Goal: Information Seeking & Learning: Find specific fact

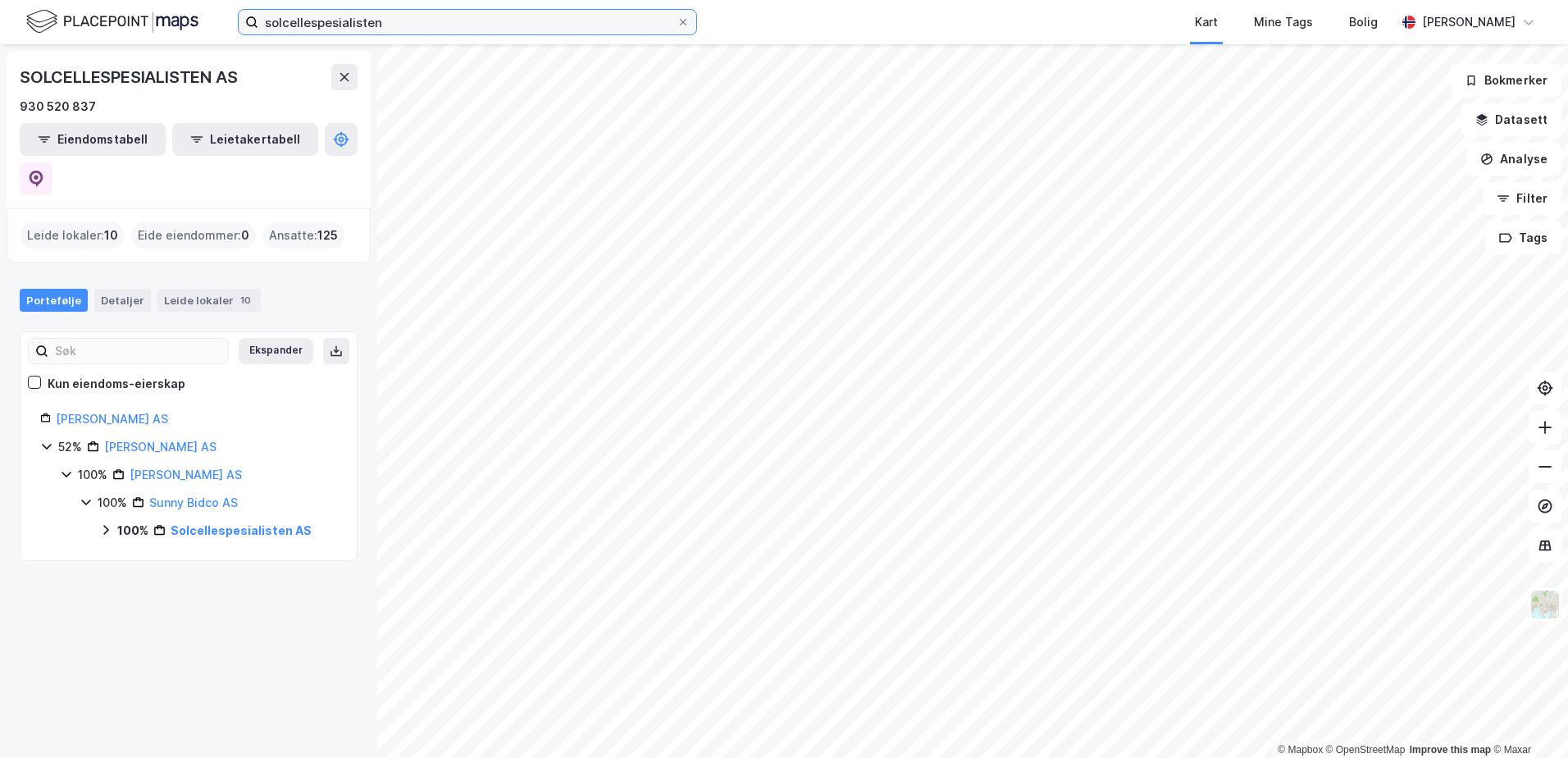
click at [375, 15] on input "solcellespesialisten" at bounding box center [467, 22] width 419 height 25
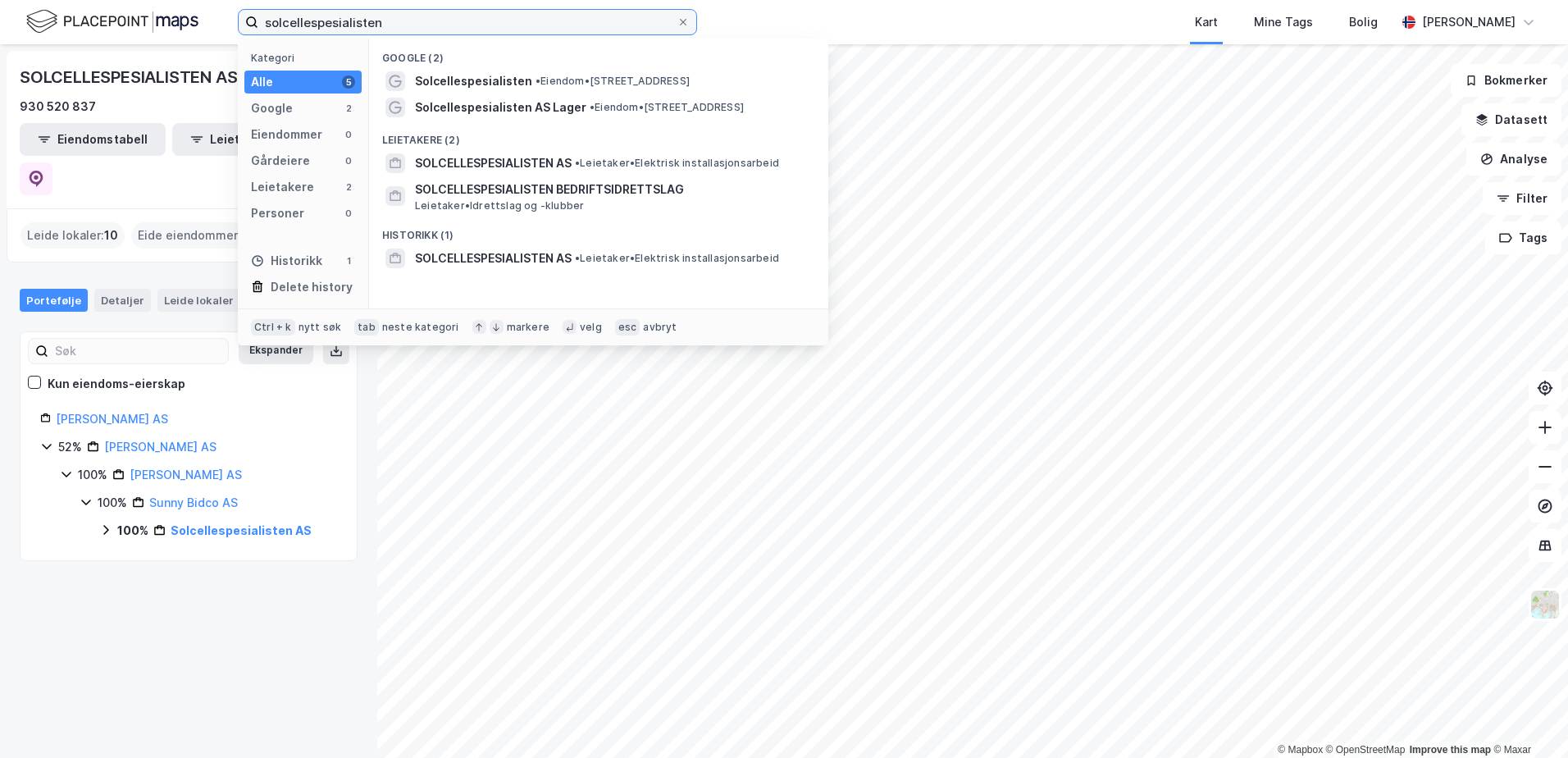
click at [375, 15] on input "solcellespesialisten" at bounding box center [467, 22] width 419 height 25
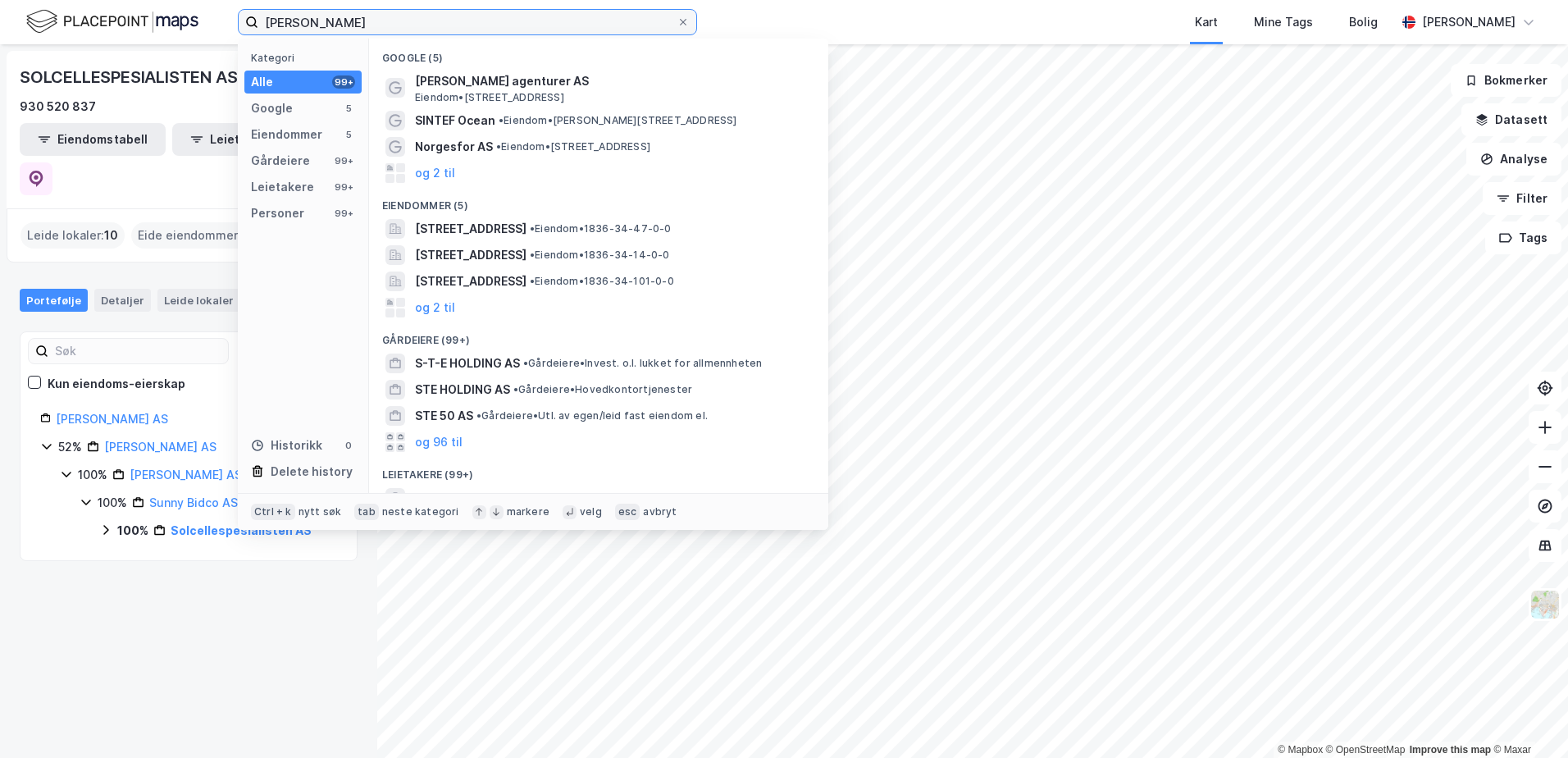
type input "[PERSON_NAME]"
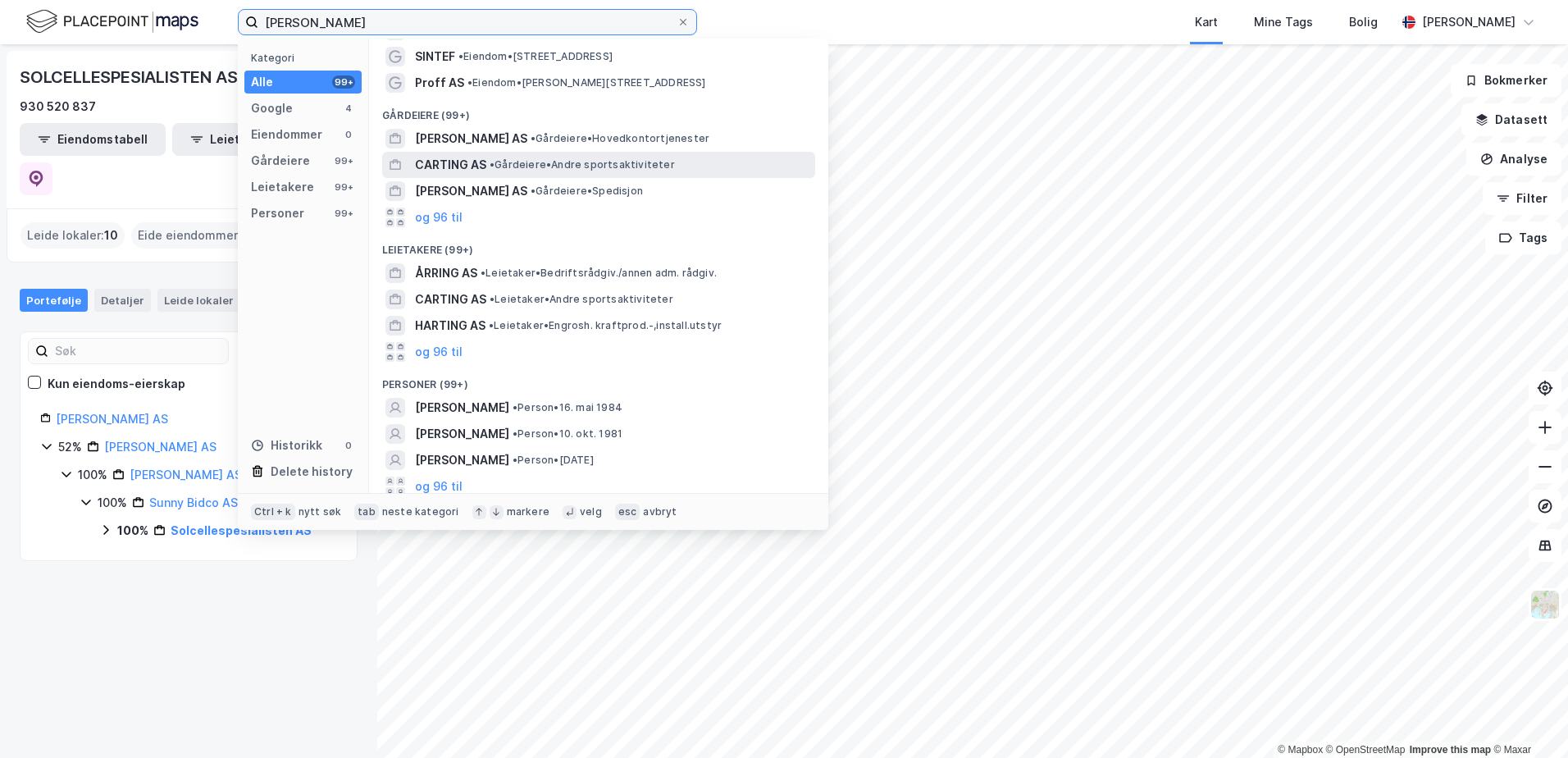
scroll to position [84, 0]
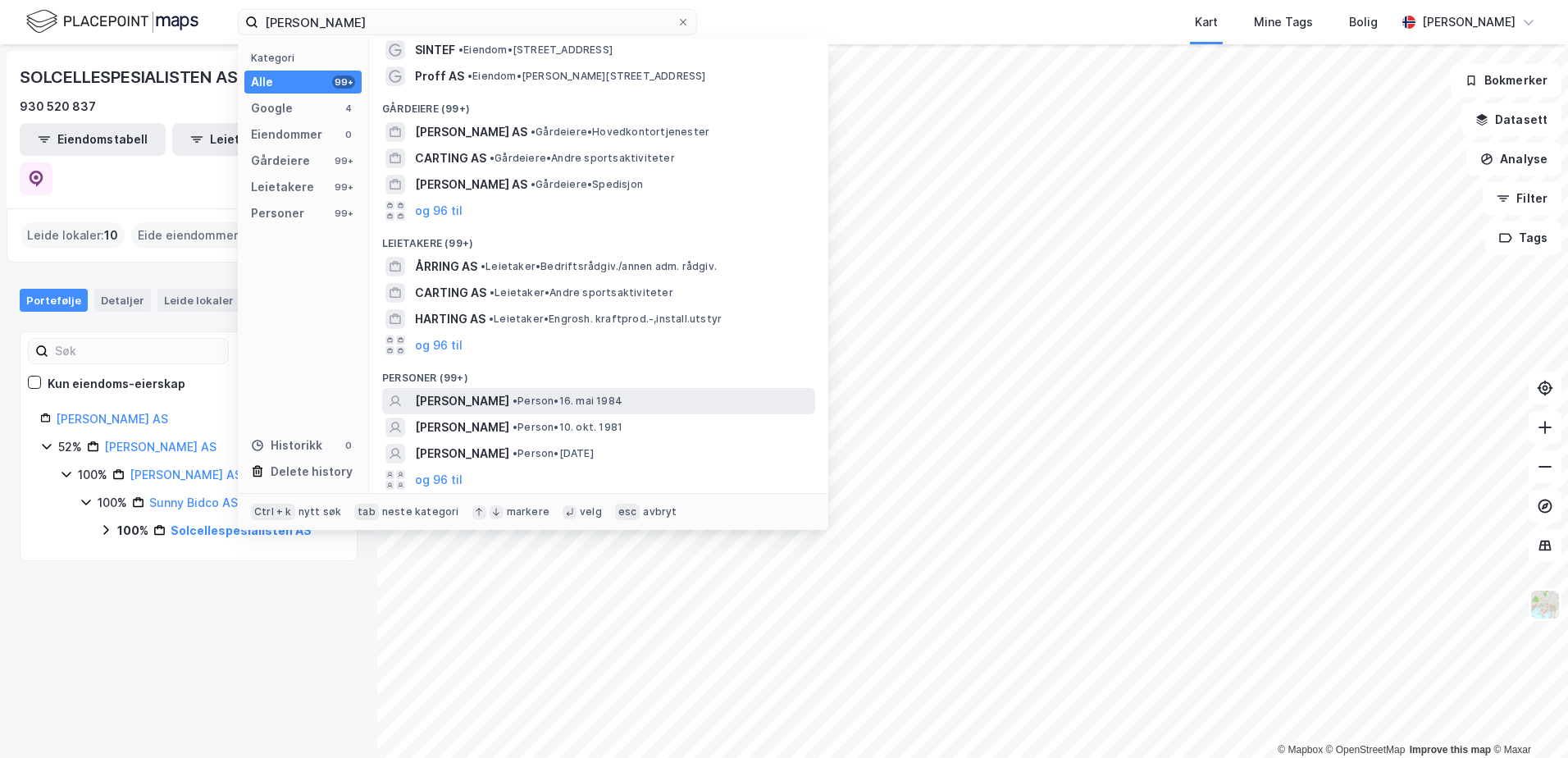
click at [495, 402] on span "[PERSON_NAME]" at bounding box center [463, 401] width 95 height 19
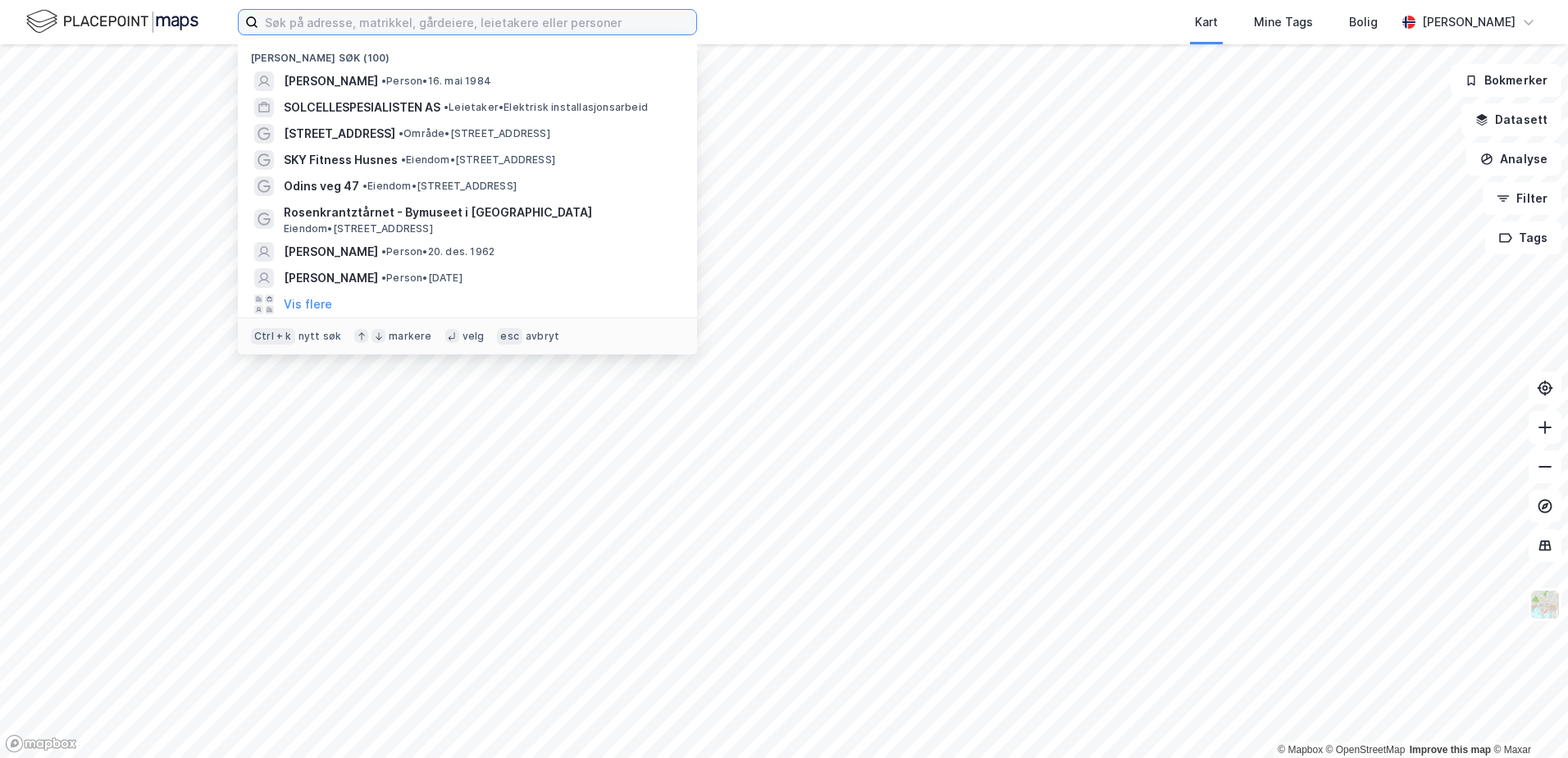
click at [483, 27] on input at bounding box center [477, 22] width 438 height 25
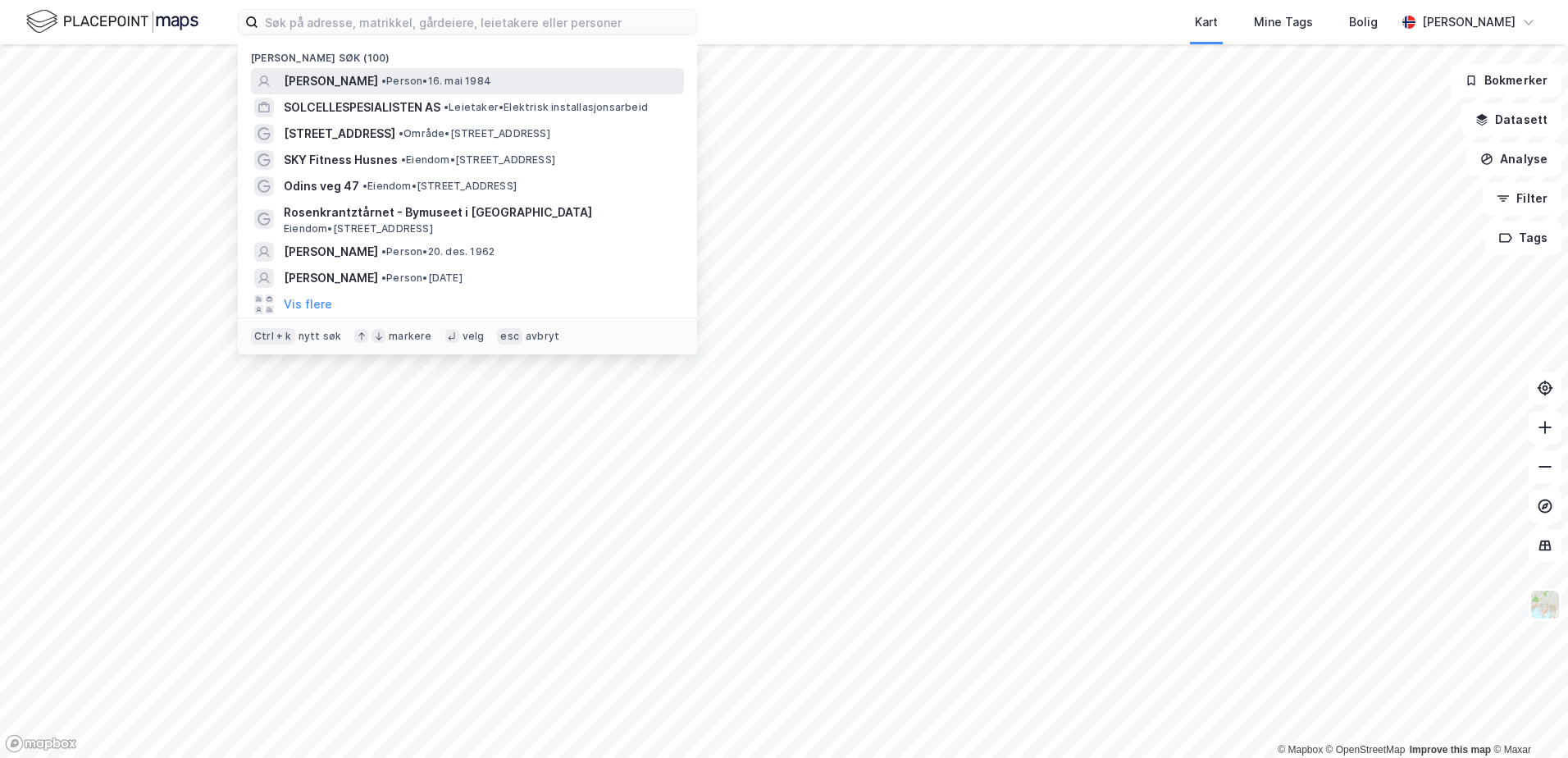
click at [378, 81] on span "[PERSON_NAME]" at bounding box center [332, 80] width 95 height 19
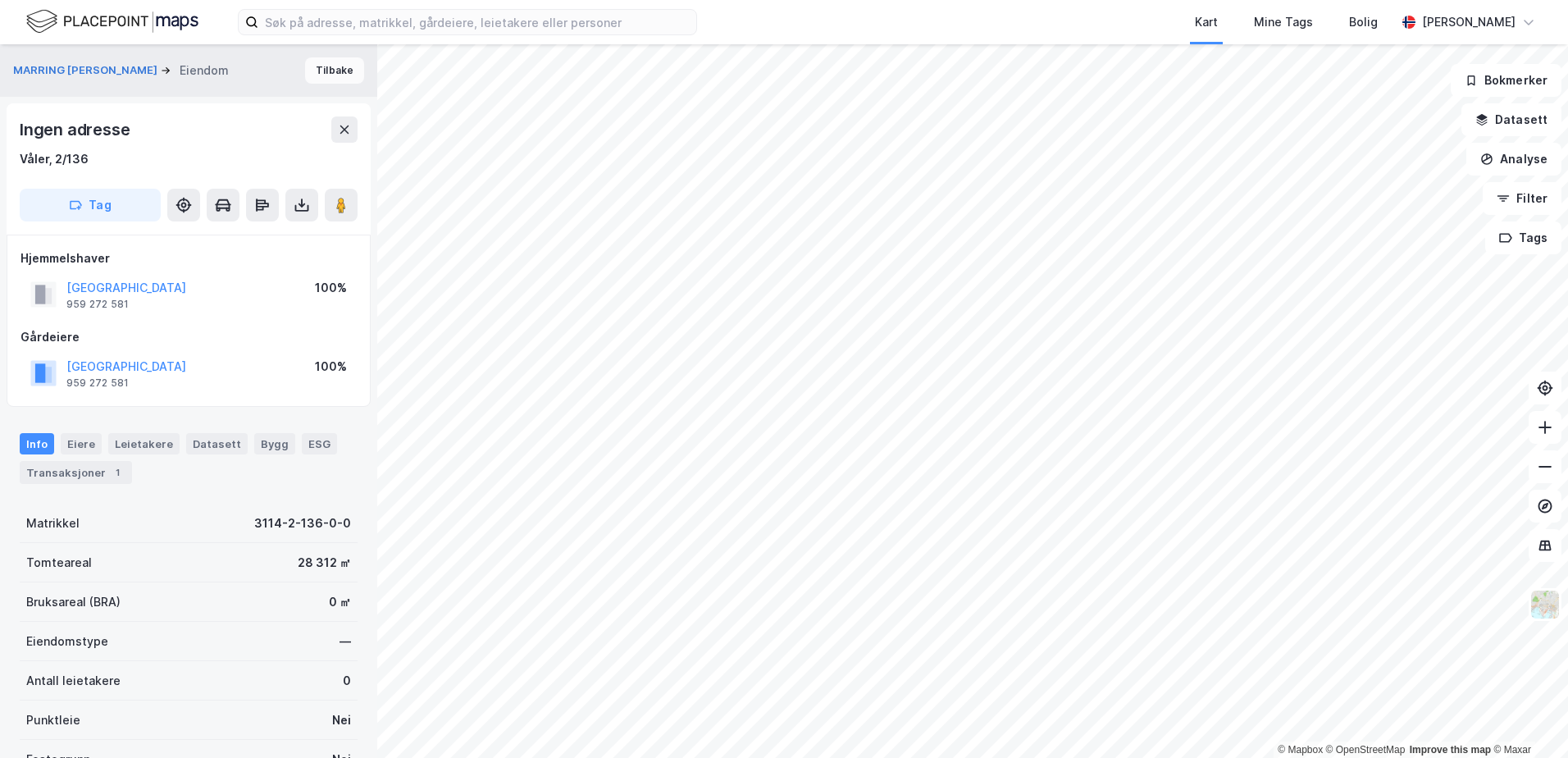
click at [341, 67] on button "Tilbake" at bounding box center [335, 70] width 59 height 26
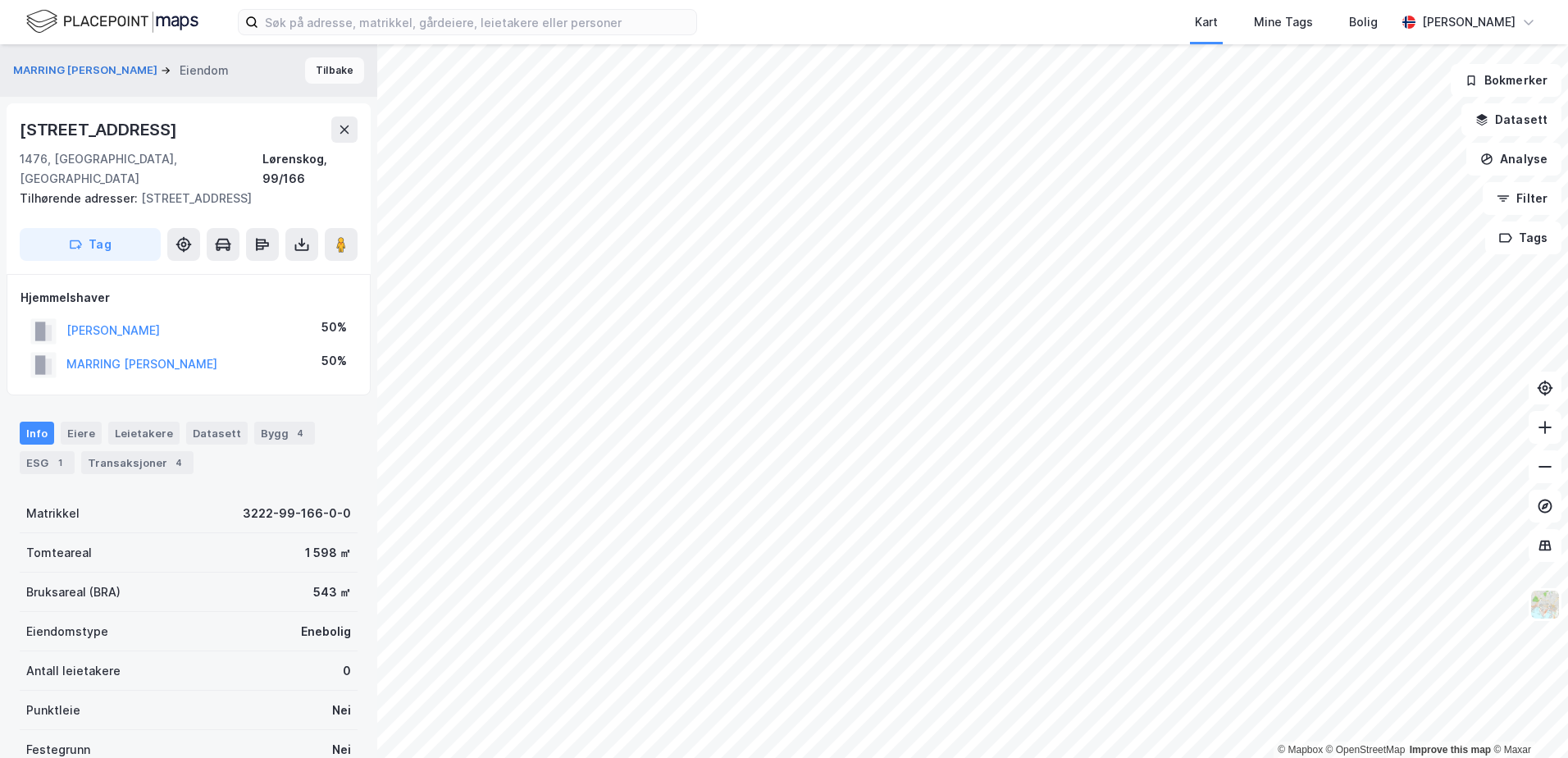
click at [326, 75] on button "Tilbake" at bounding box center [335, 70] width 59 height 26
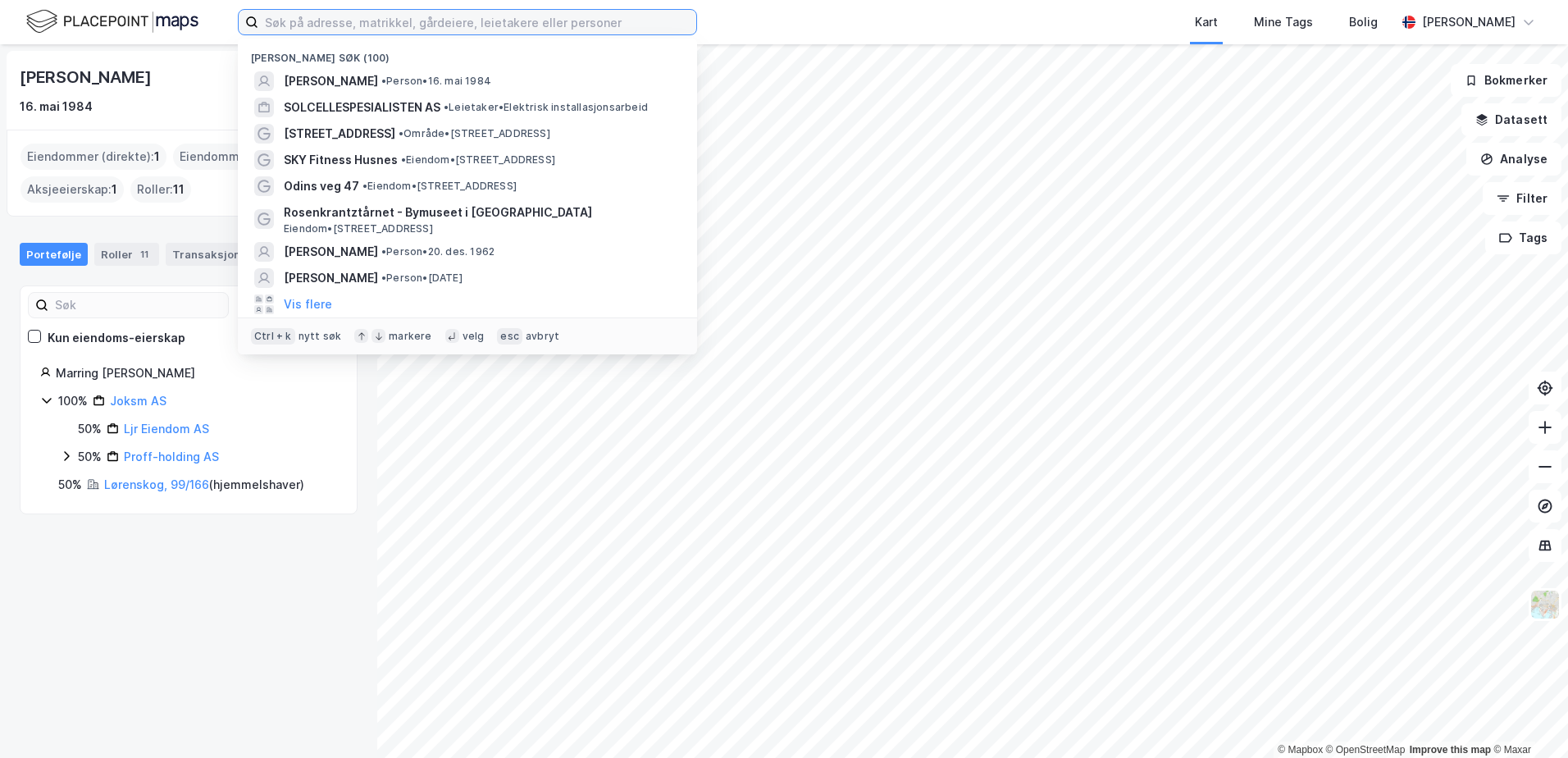
click at [441, 21] on input at bounding box center [477, 22] width 438 height 25
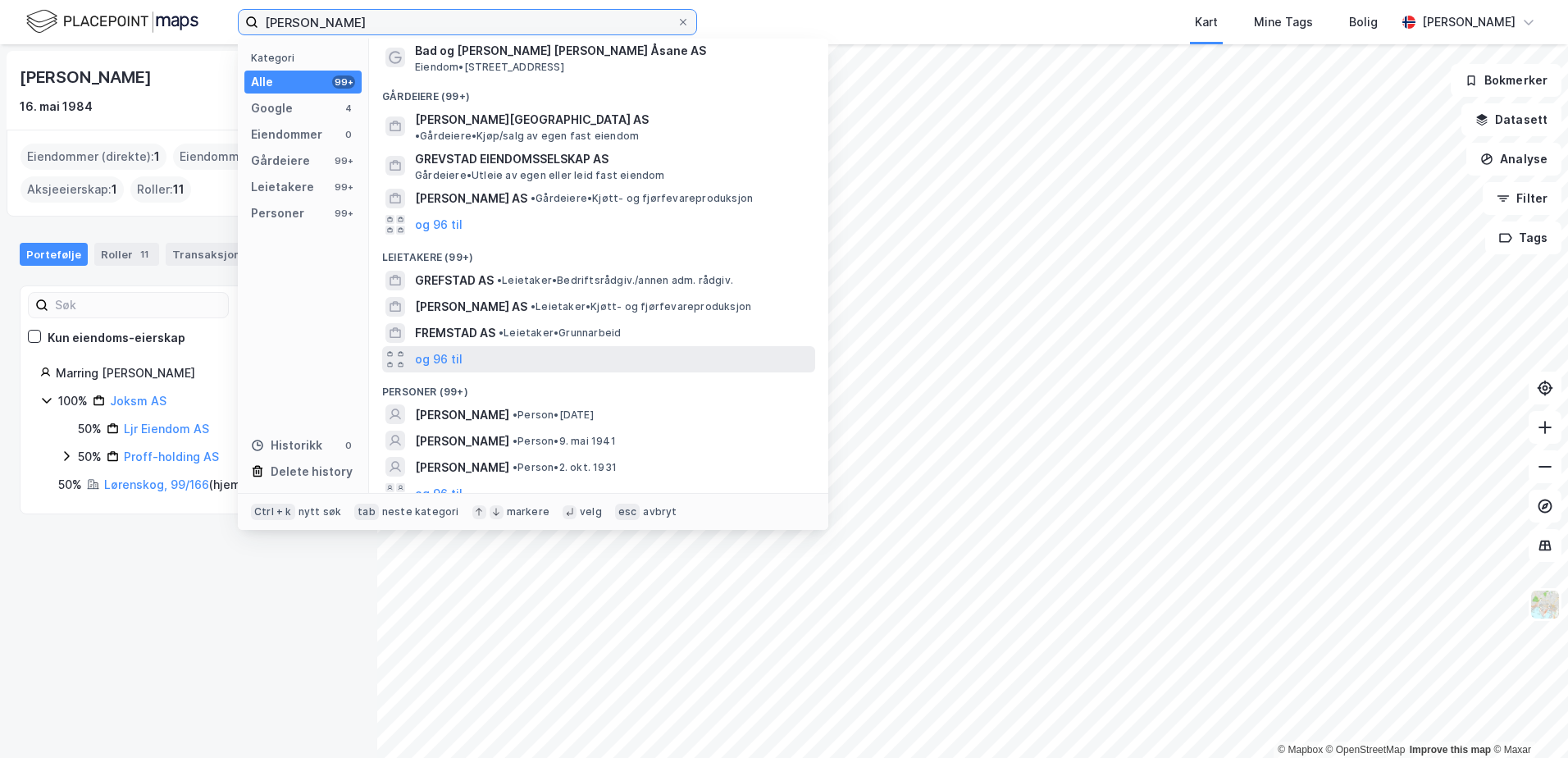
scroll to position [110, 0]
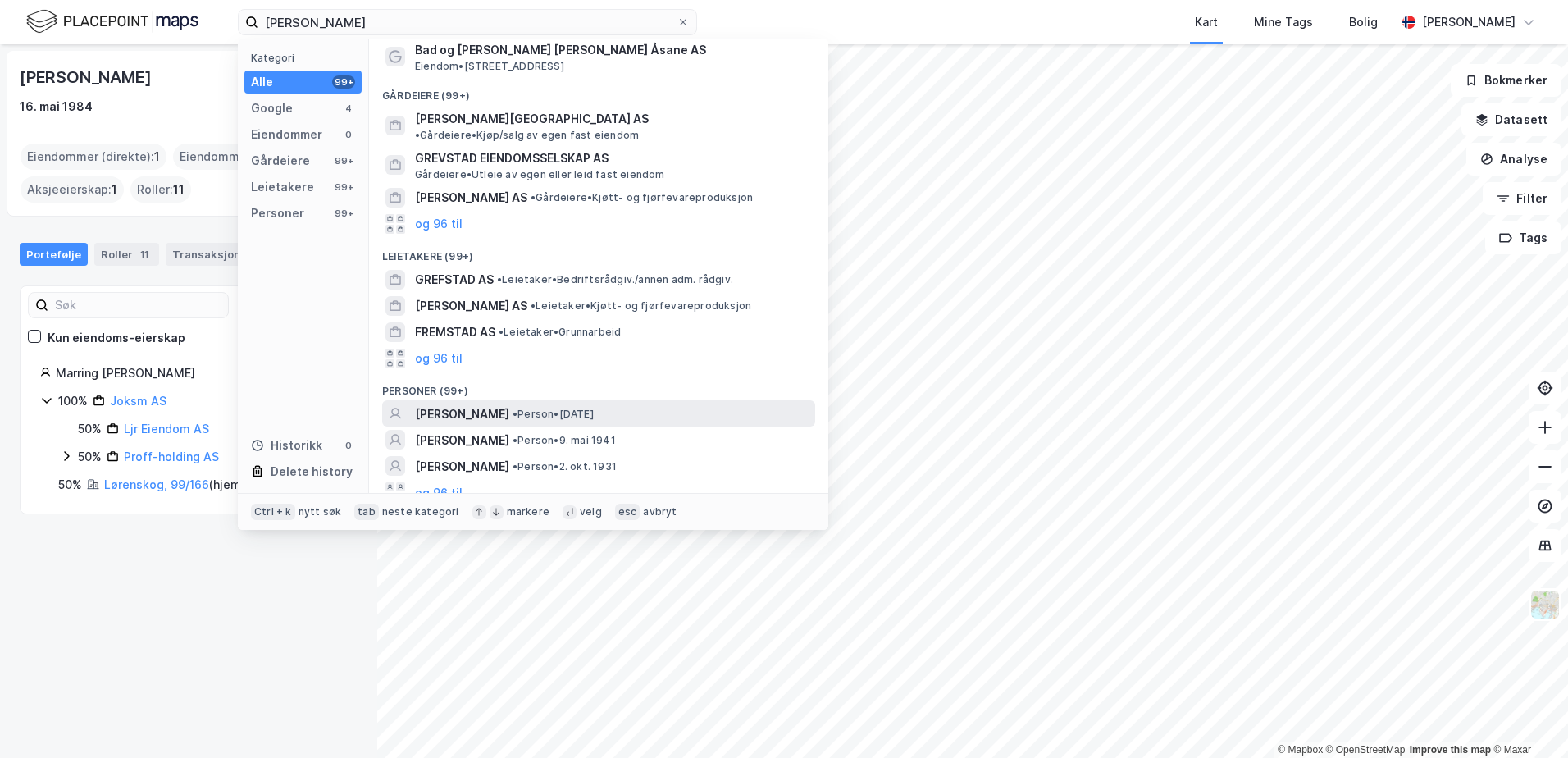
click at [479, 406] on span "[PERSON_NAME]" at bounding box center [463, 414] width 95 height 19
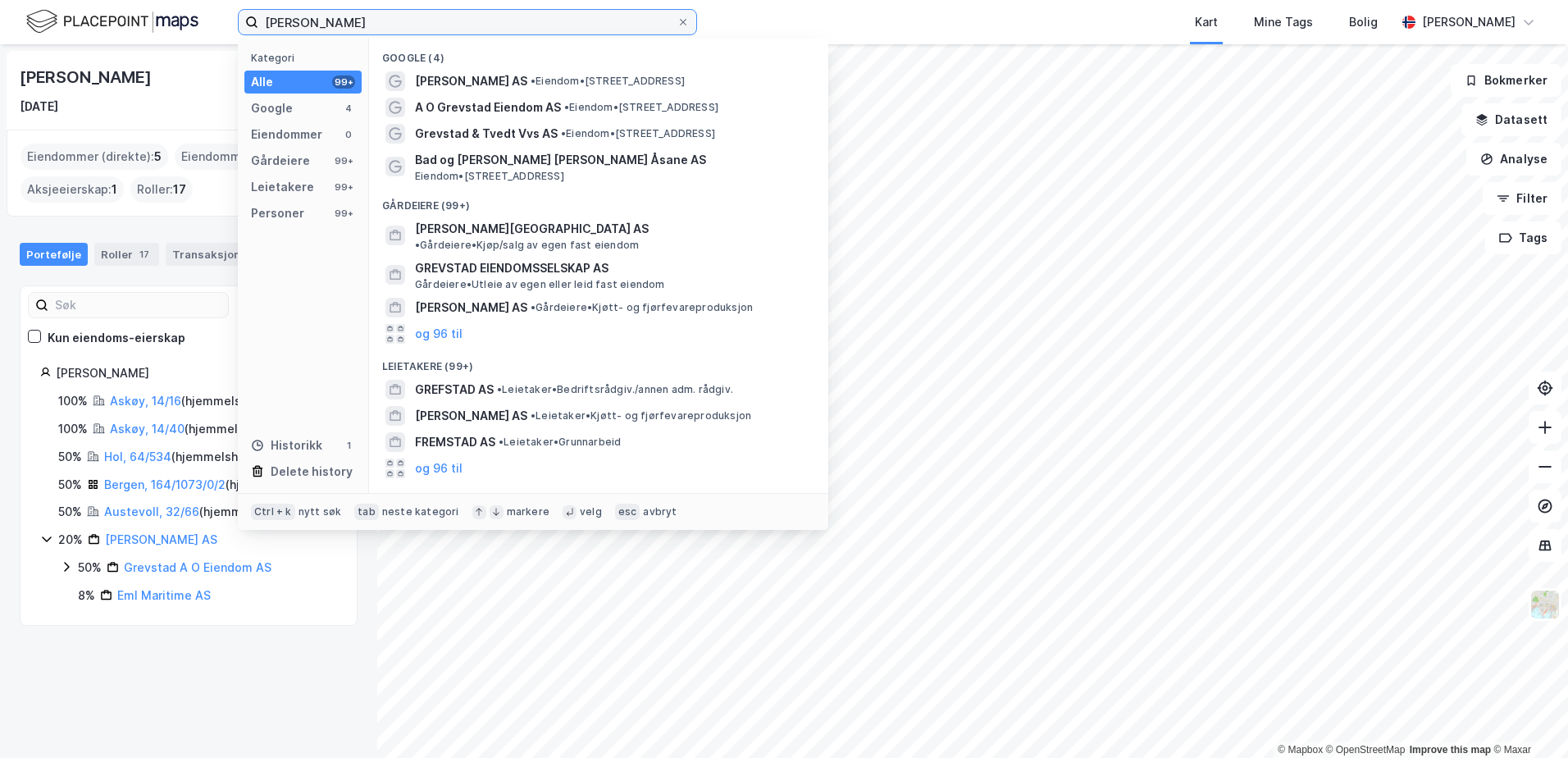
drag, startPoint x: 299, startPoint y: 20, endPoint x: 221, endPoint y: 15, distance: 78.2
click at [221, 15] on div "[PERSON_NAME] Kategori Alle 99+ Google 4 Eiendommer 0 Gårdeiere 99+ Leietakere …" at bounding box center [784, 22] width 1568 height 44
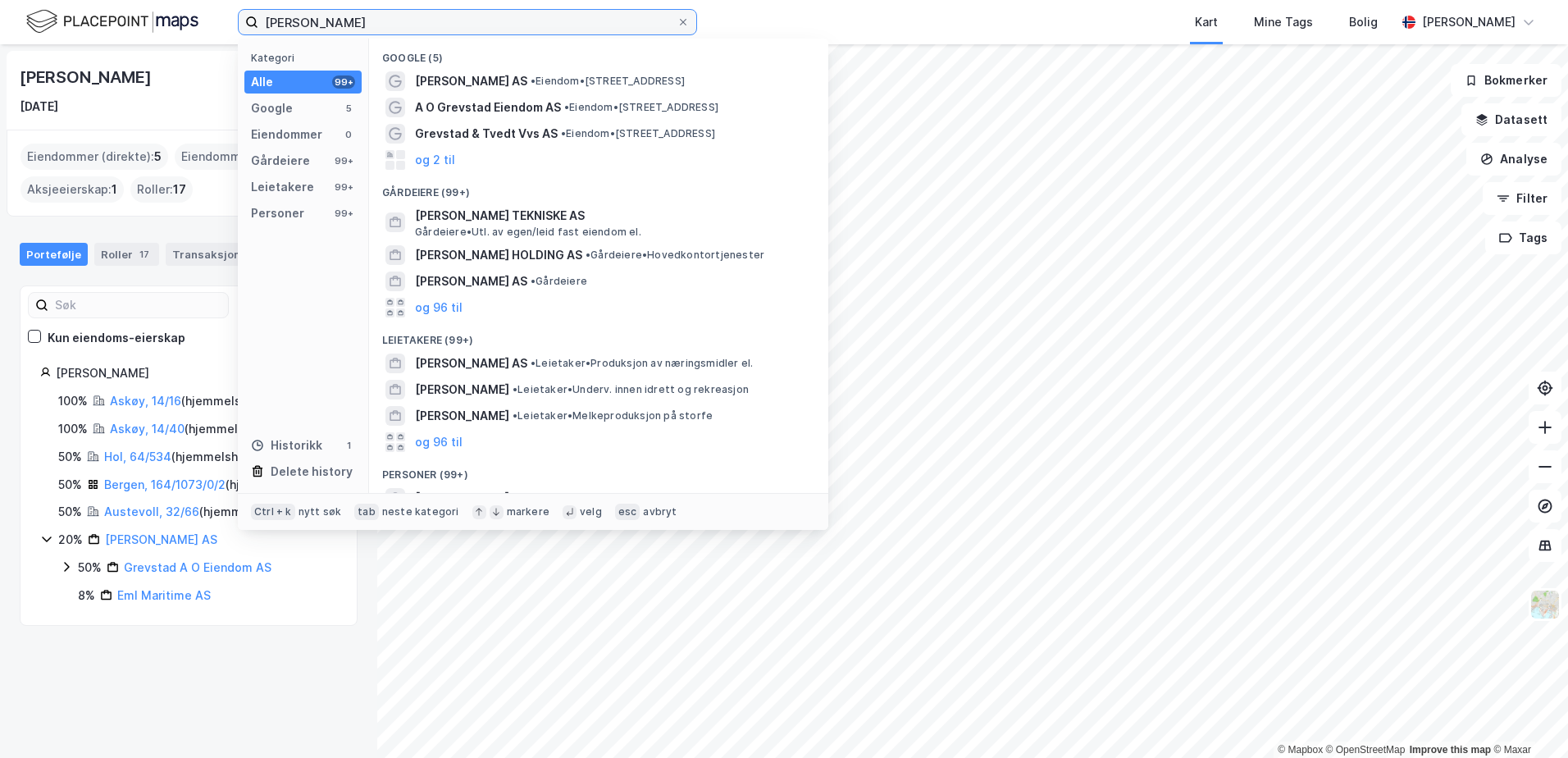
type input "[PERSON_NAME]"
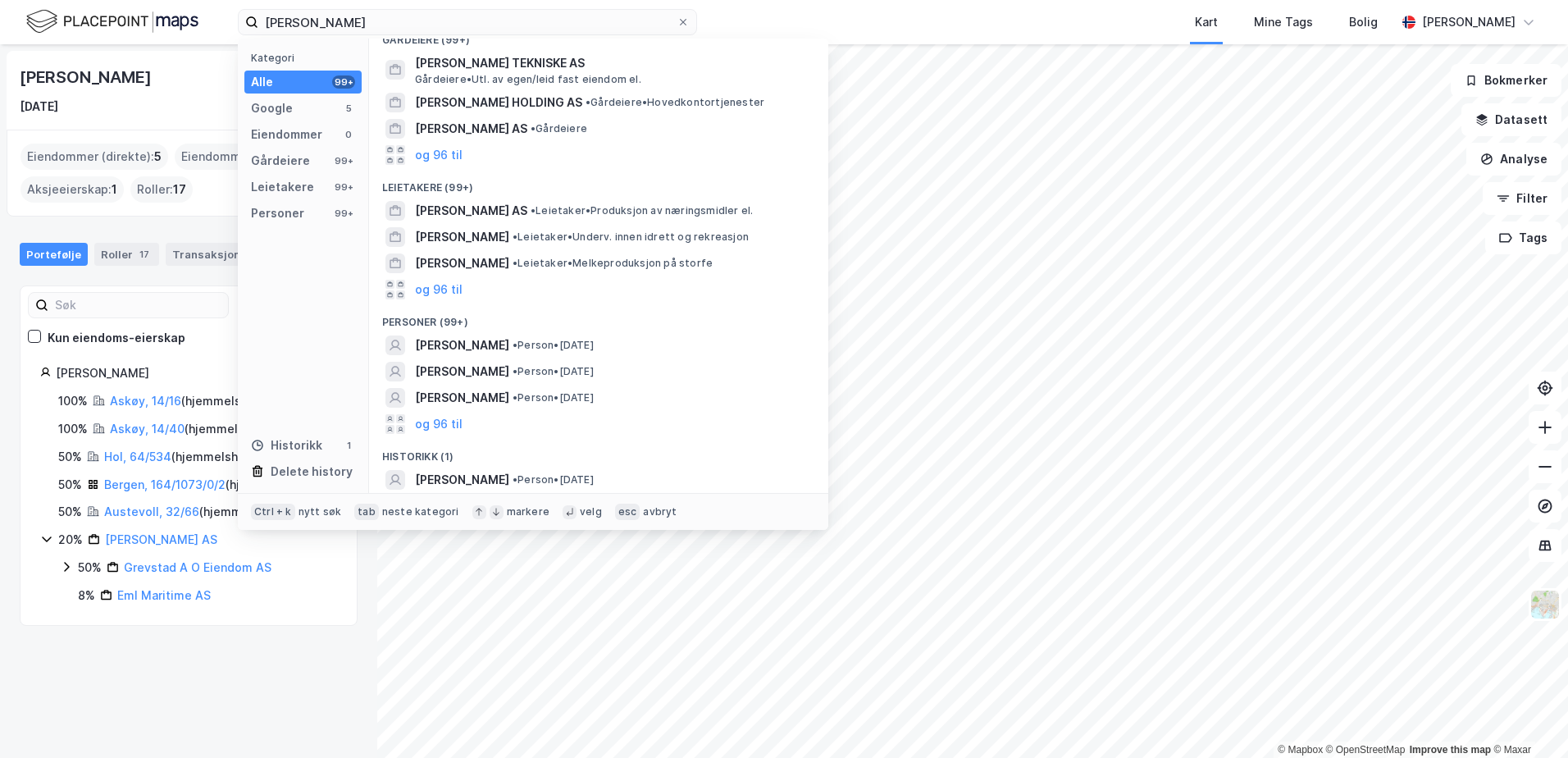
click at [489, 343] on span "[PERSON_NAME]" at bounding box center [463, 345] width 95 height 19
